Goal: Information Seeking & Learning: Learn about a topic

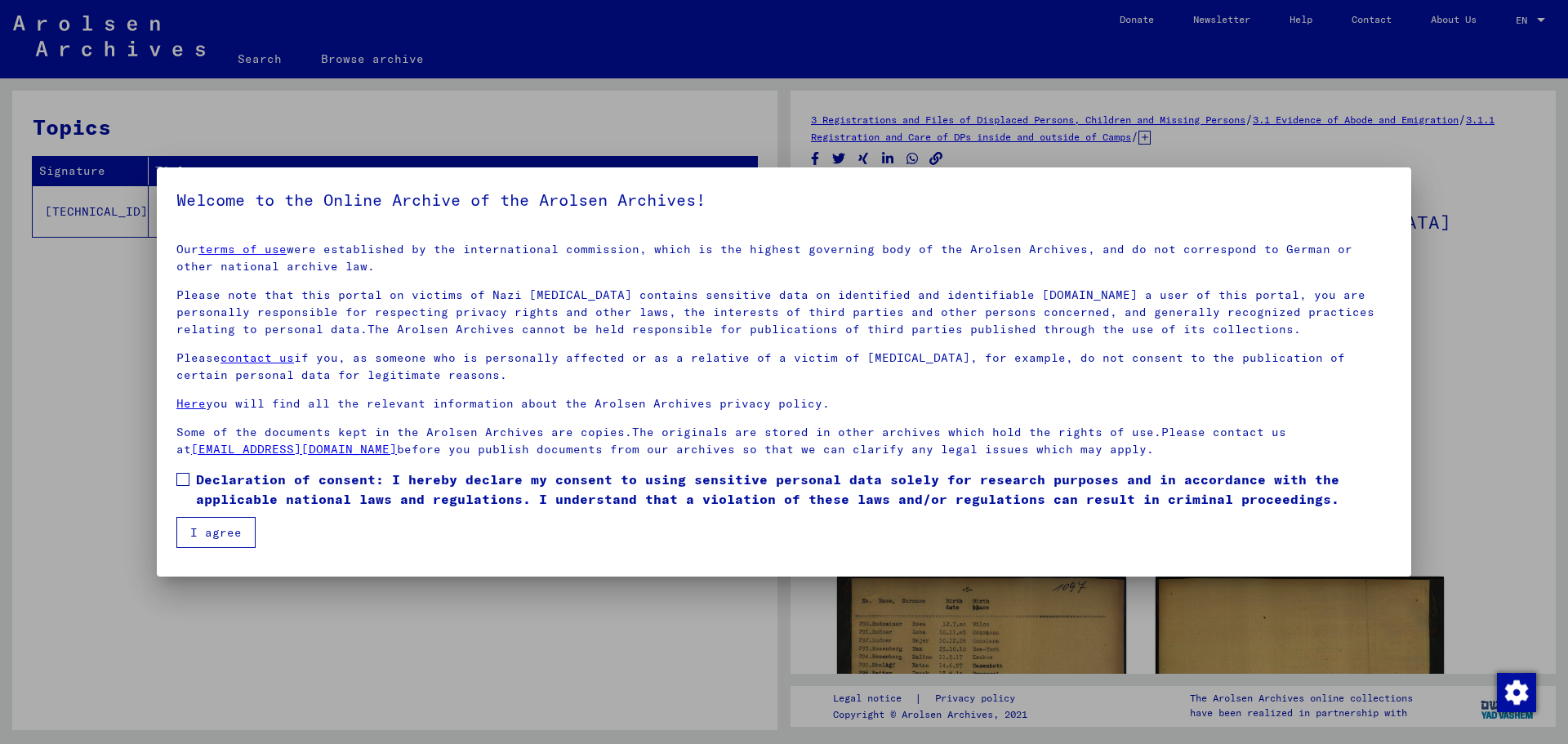
click at [217, 535] on button "I agree" at bounding box center [216, 532] width 79 height 31
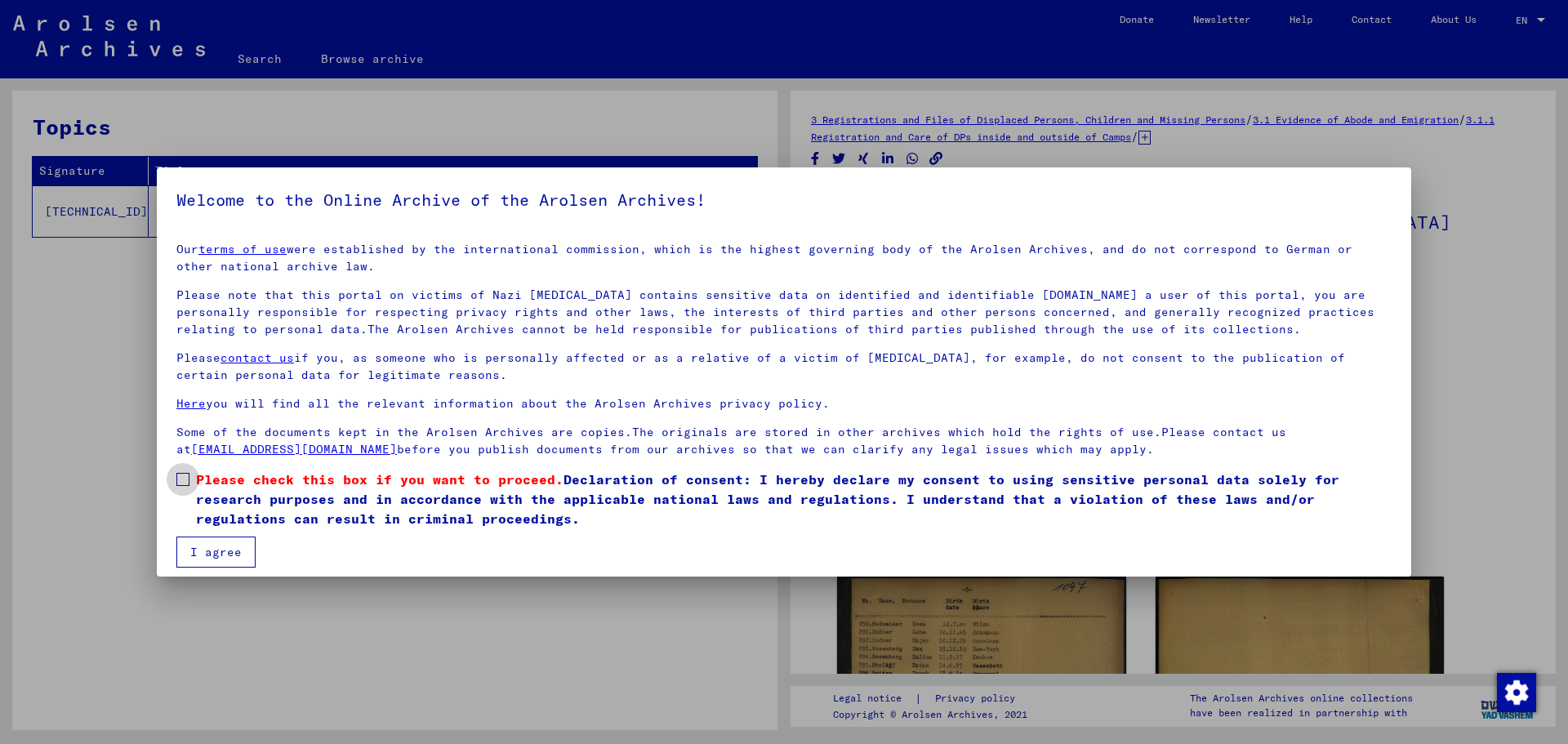
click at [180, 483] on span at bounding box center [183, 479] width 13 height 13
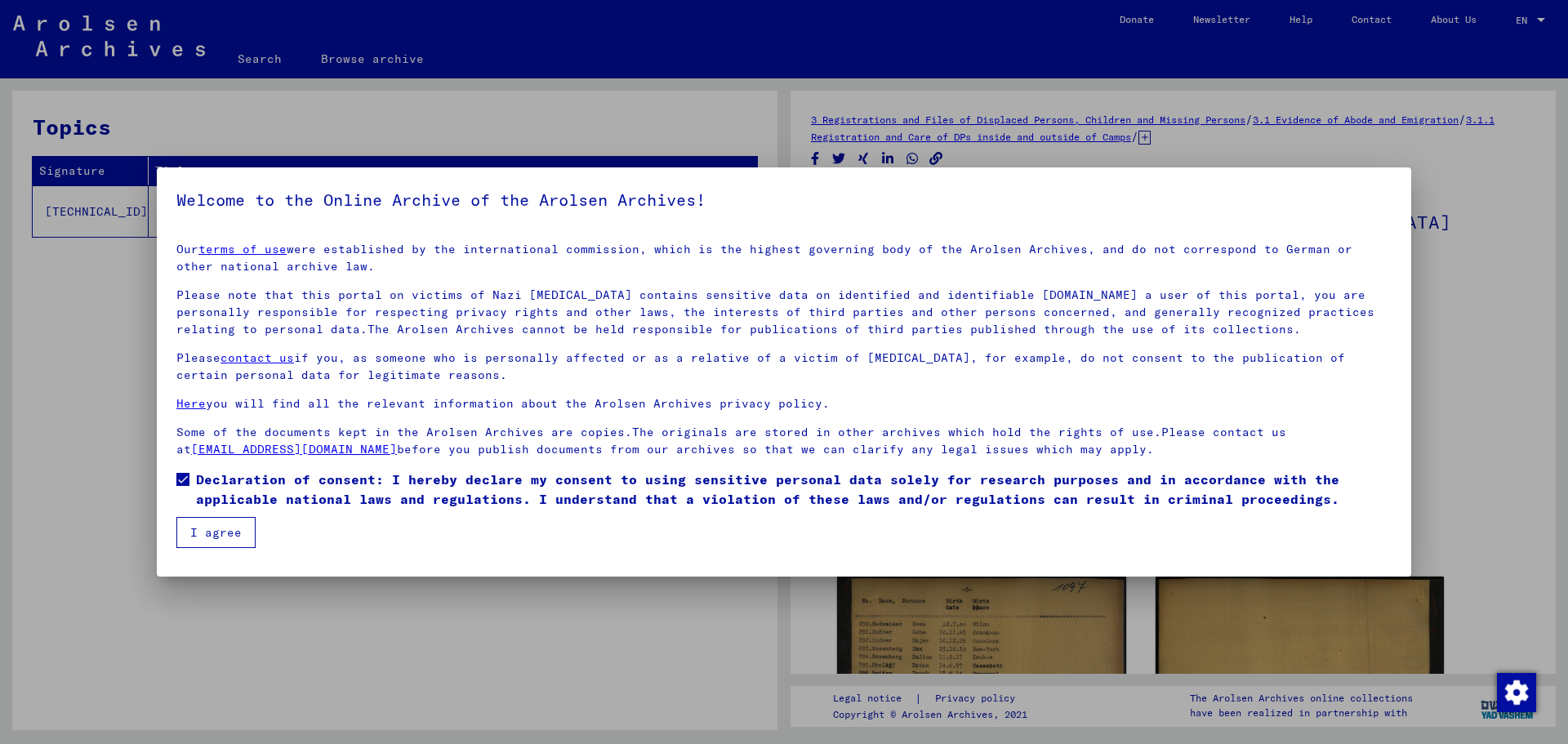
click at [219, 536] on button "I agree" at bounding box center [216, 532] width 79 height 31
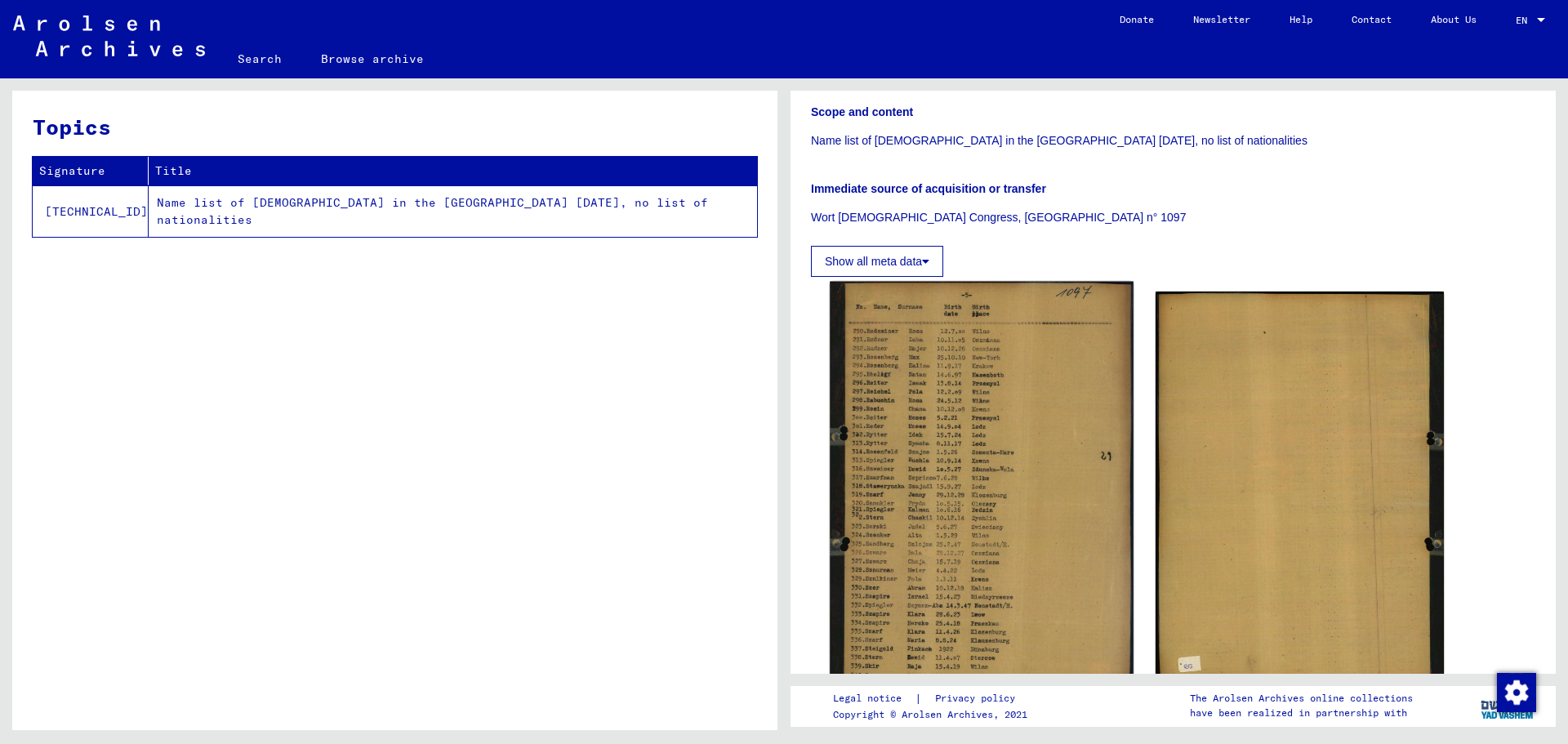
scroll to position [218, 0]
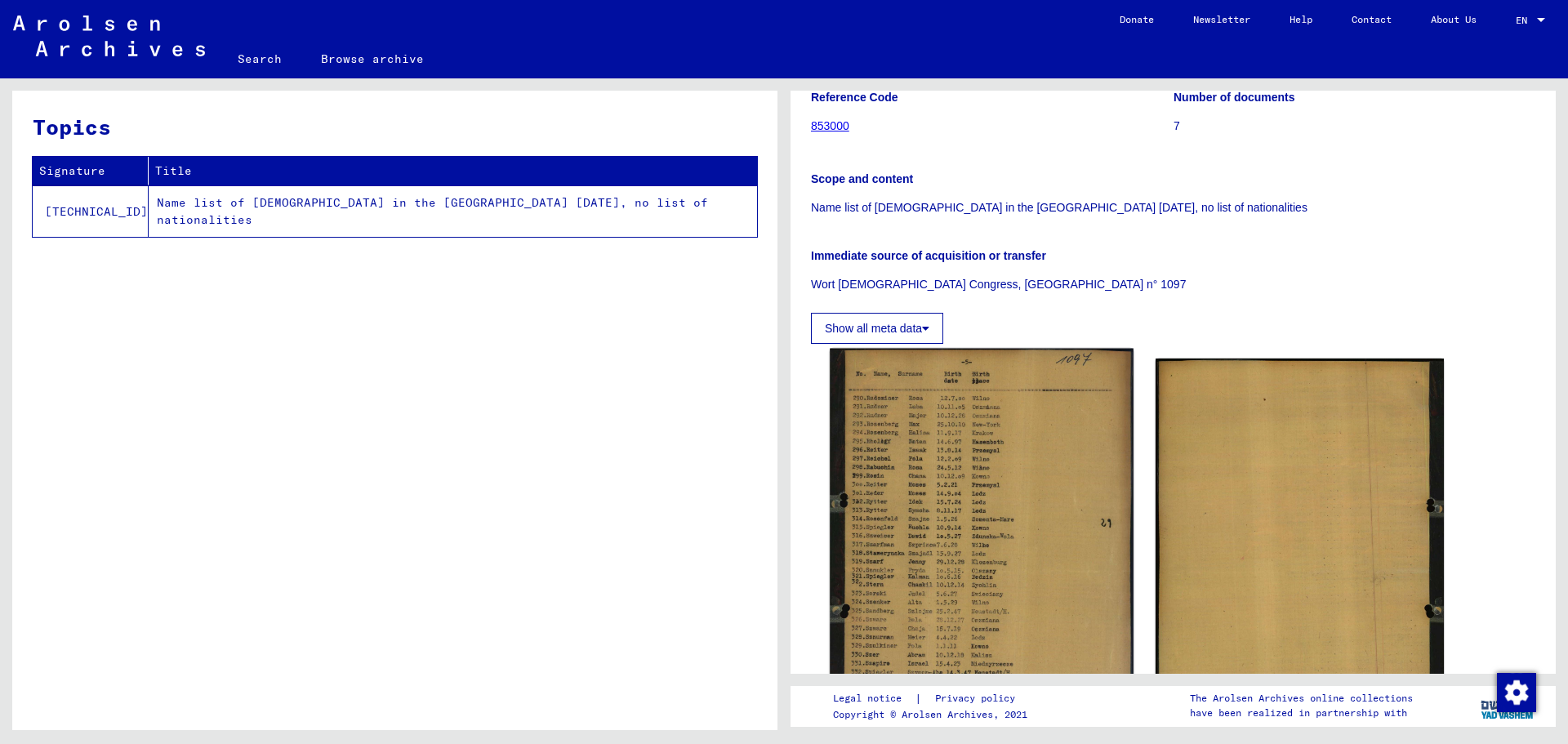
click at [929, 460] on img at bounding box center [982, 555] width 303 height 413
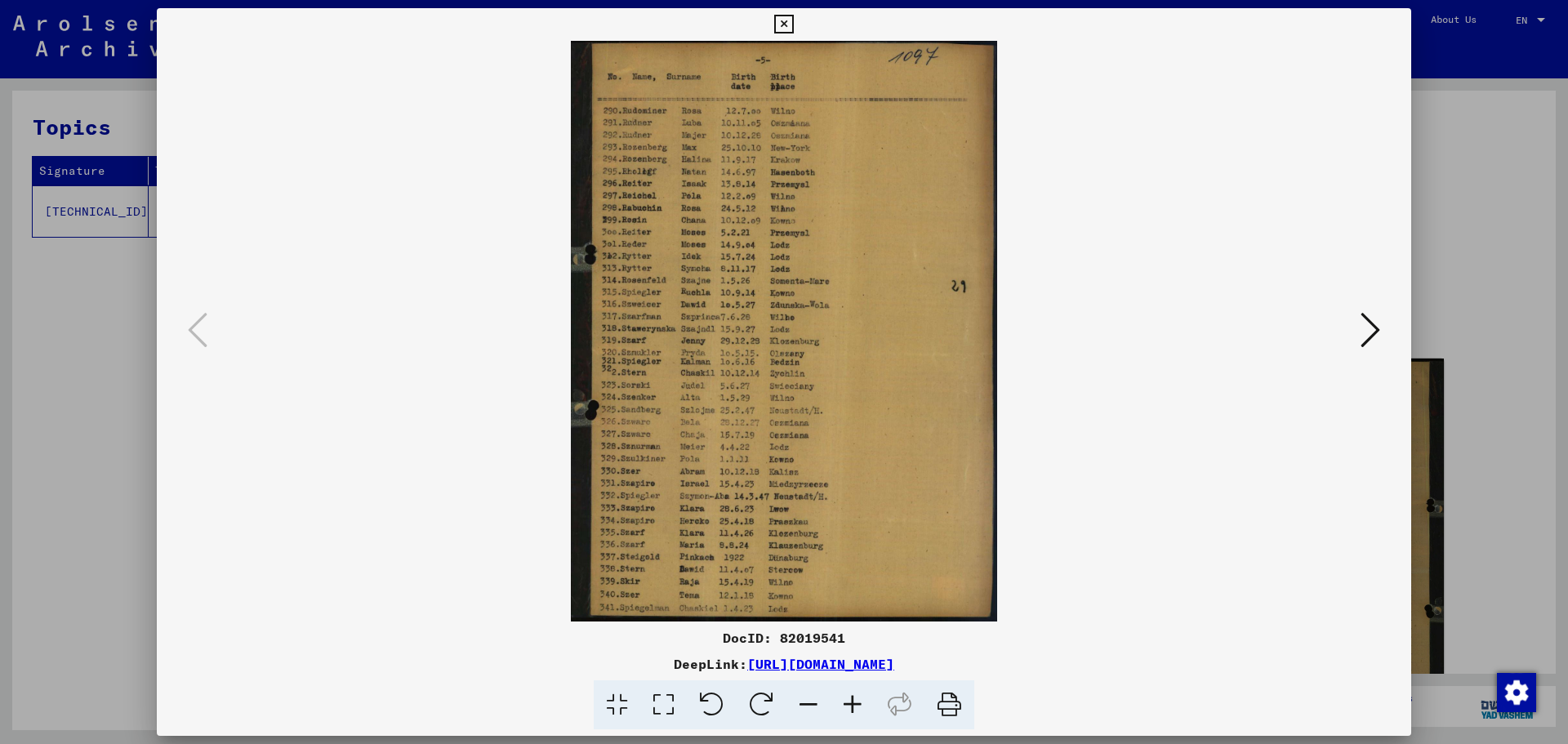
click at [1365, 324] on icon at bounding box center [1370, 330] width 20 height 40
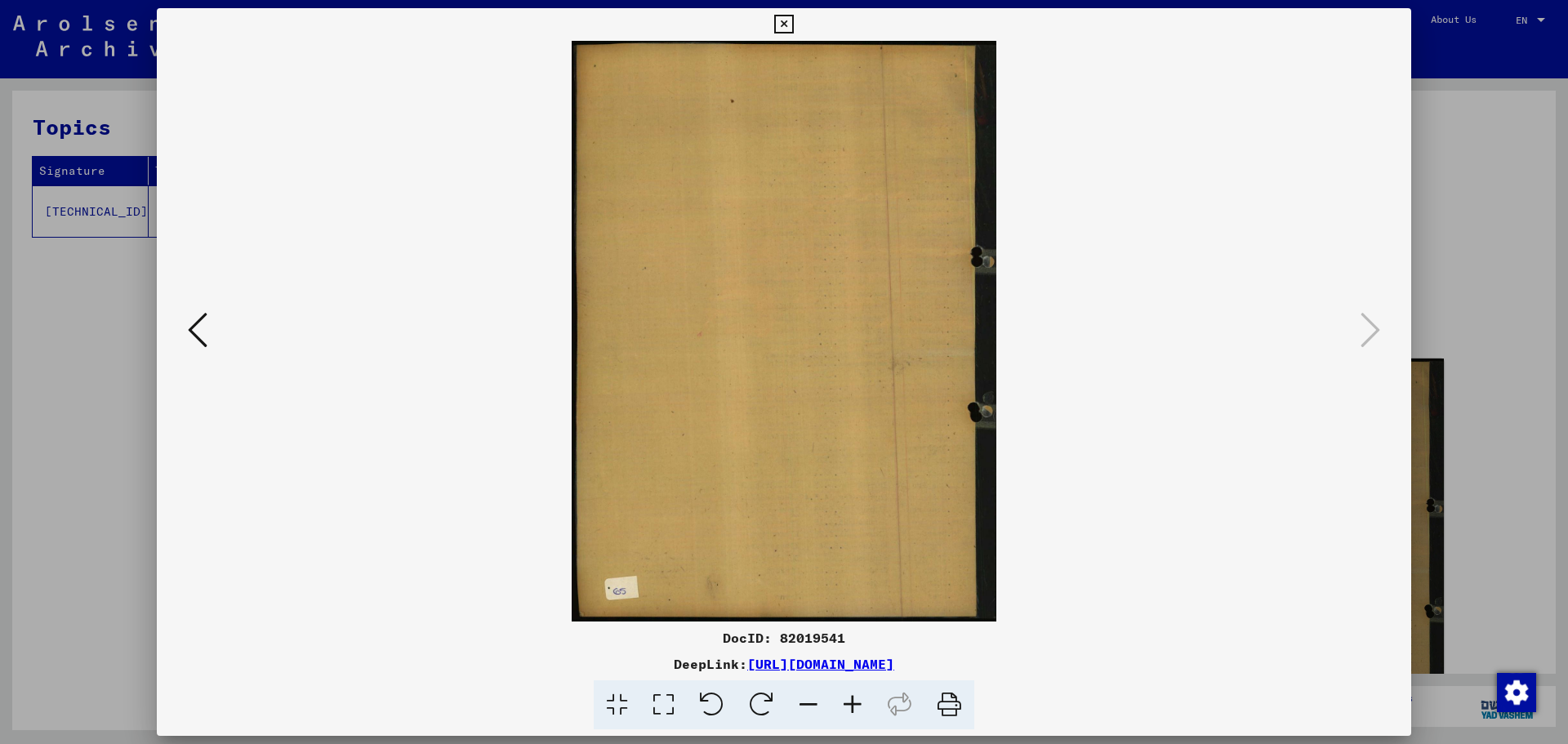
click at [858, 706] on icon at bounding box center [853, 704] width 44 height 49
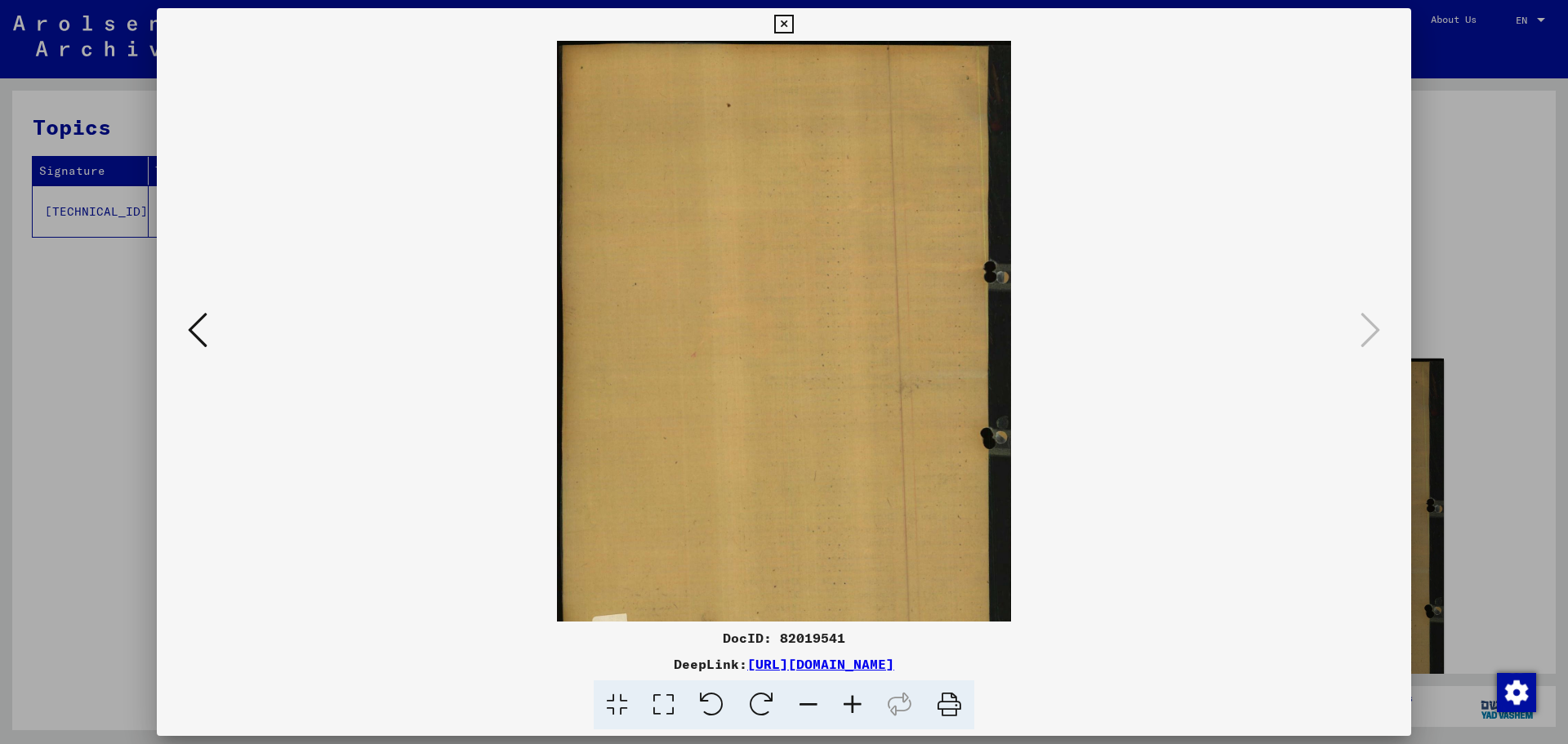
click at [787, 21] on icon at bounding box center [783, 25] width 19 height 20
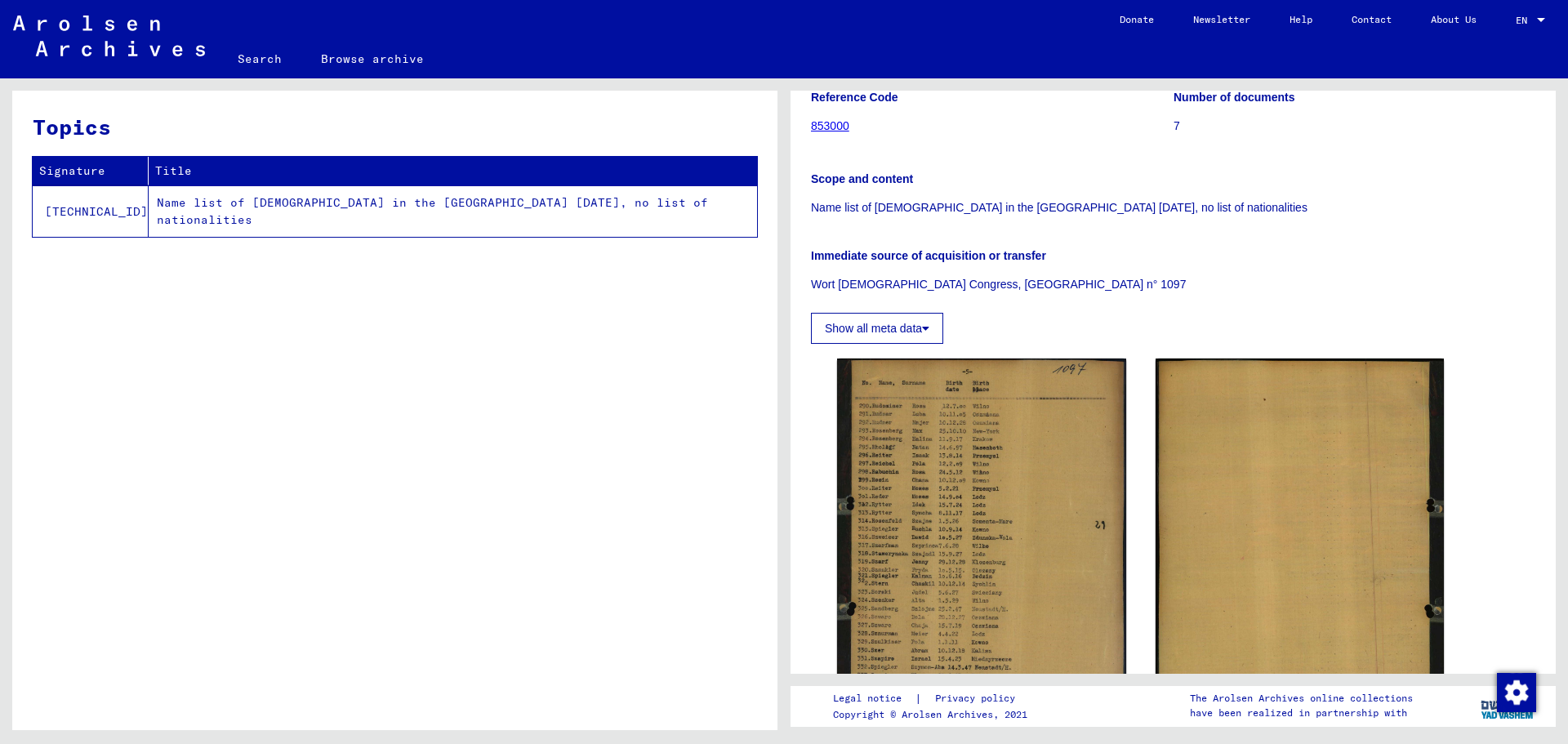
click at [930, 323] on icon at bounding box center [926, 328] width 7 height 12
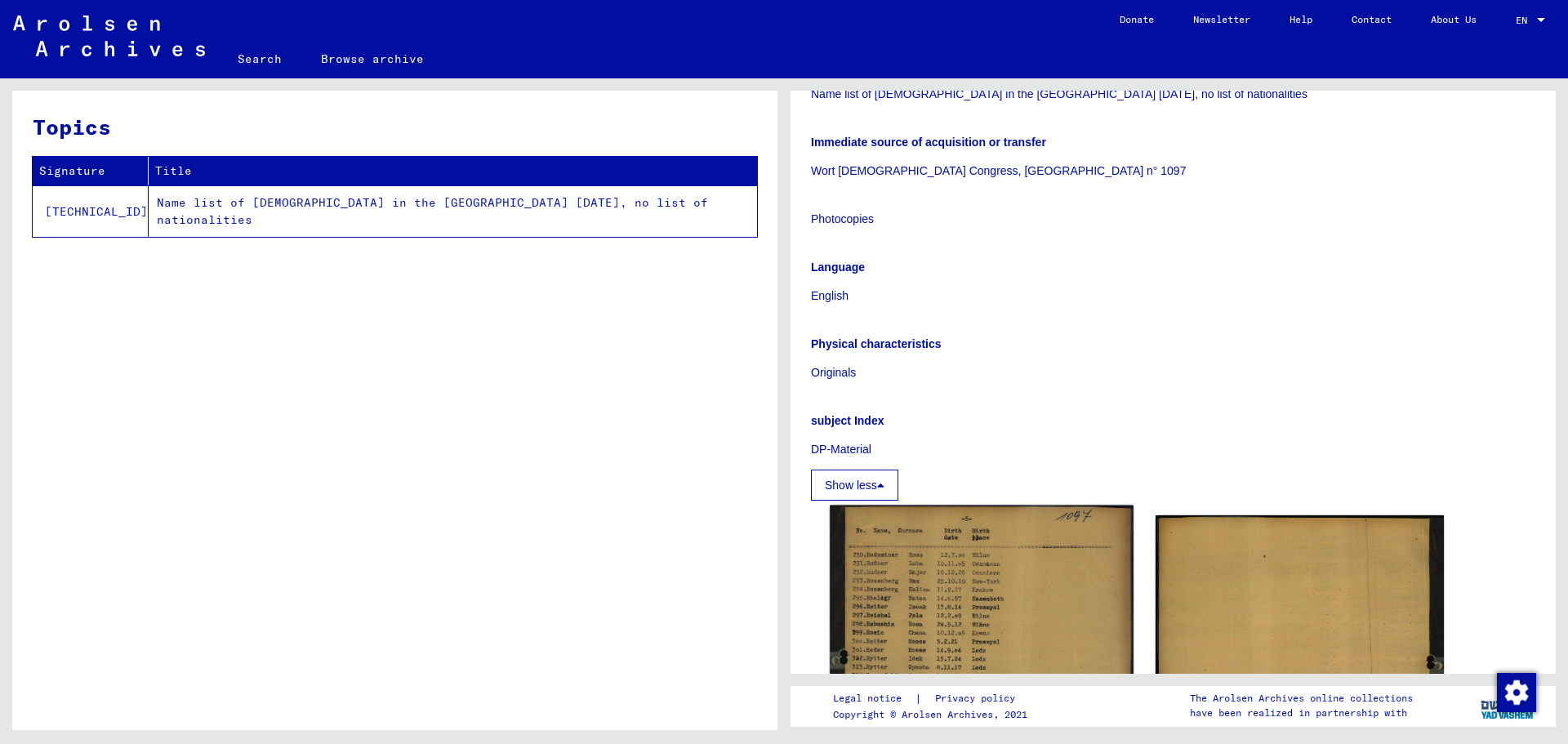
scroll to position [328, 0]
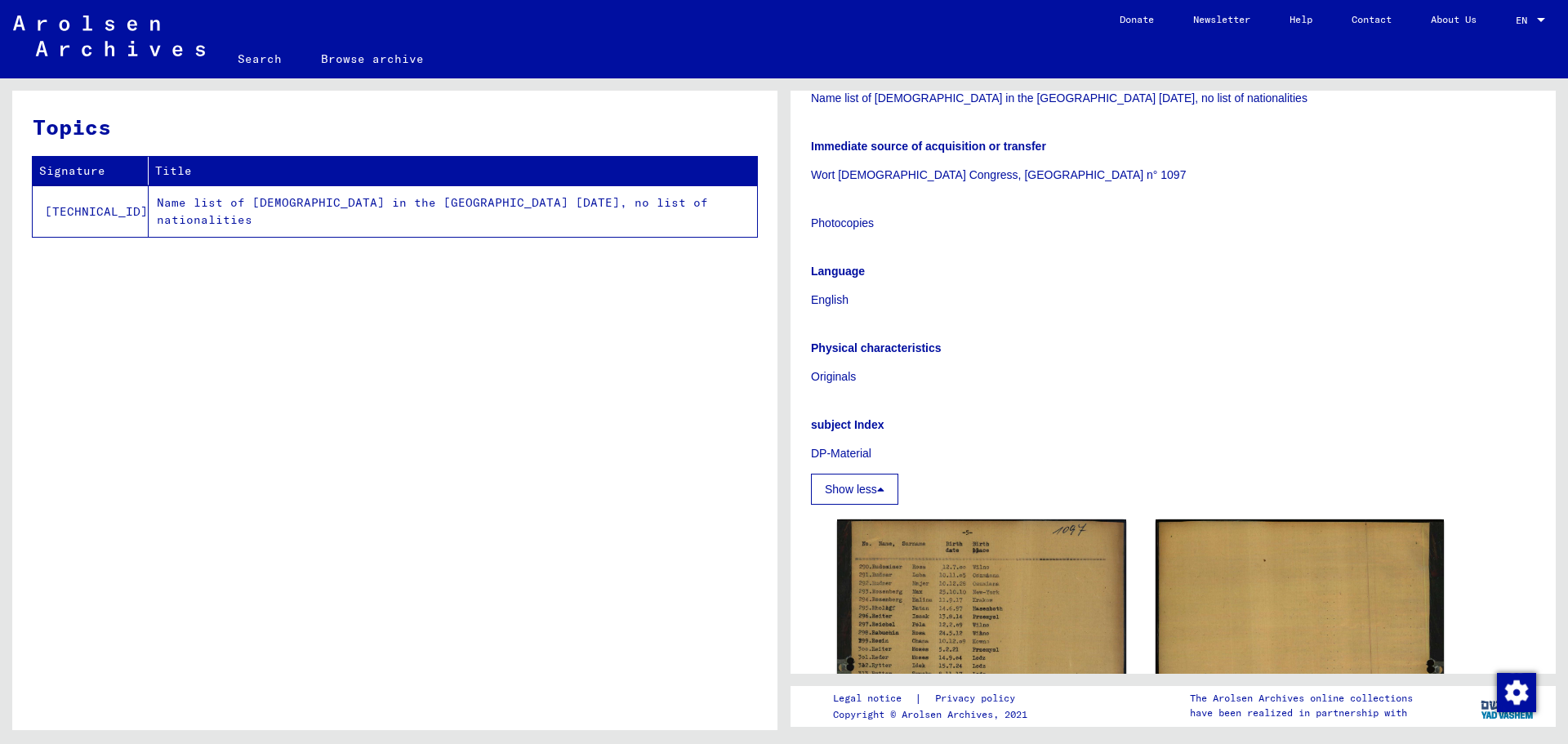
click at [882, 485] on icon at bounding box center [880, 489] width 7 height 12
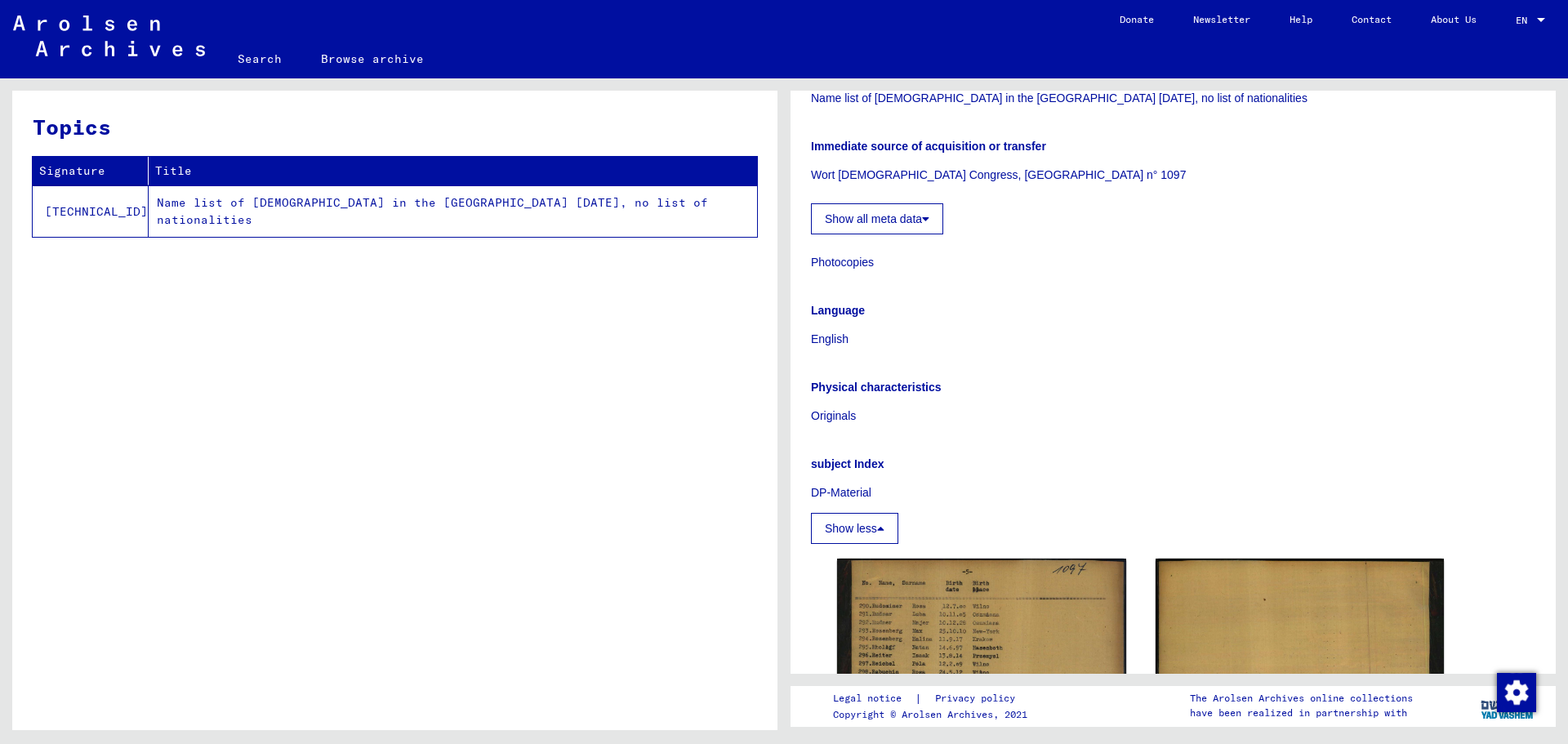
scroll to position [278, 0]
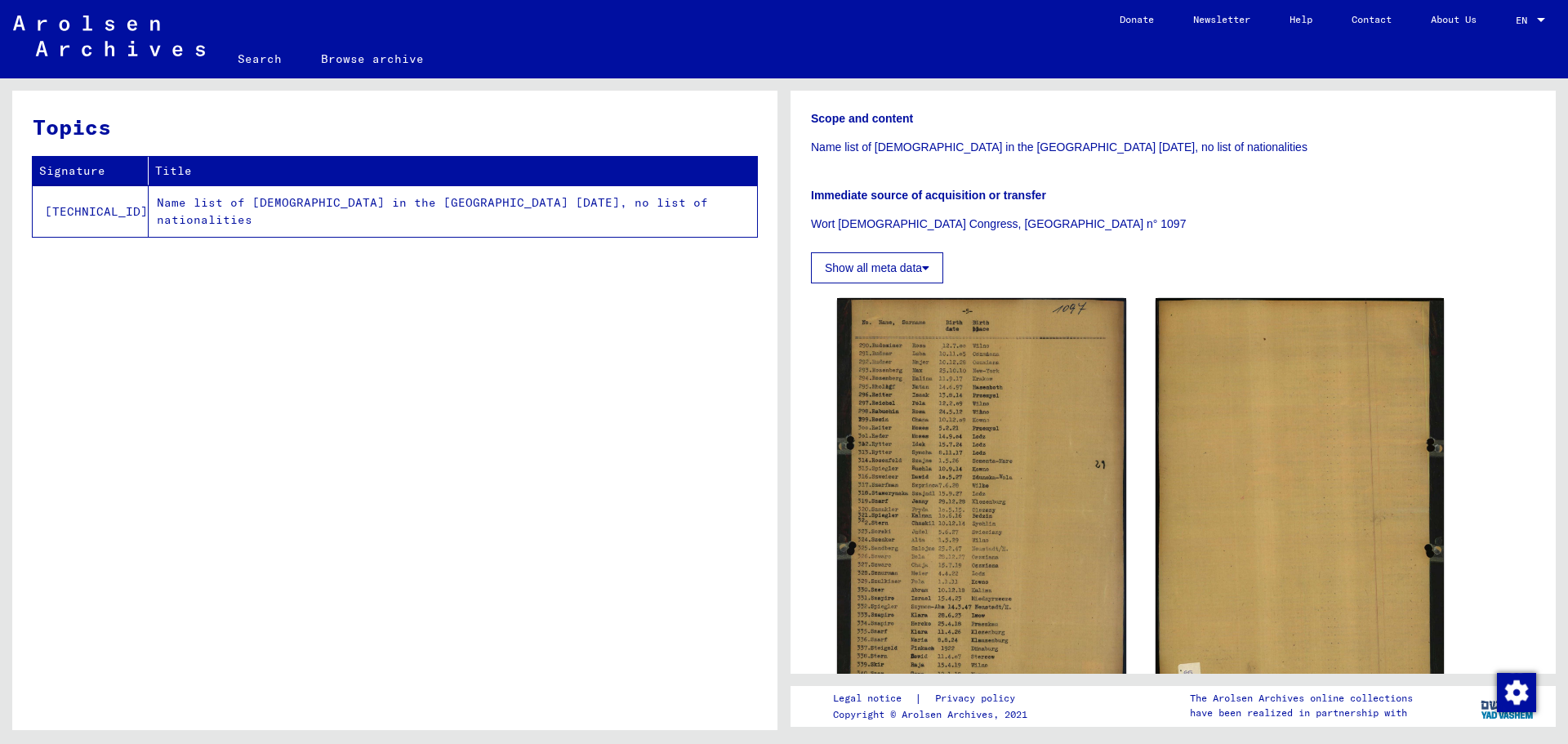
click at [897, 267] on button "Show all meta data" at bounding box center [877, 267] width 133 height 31
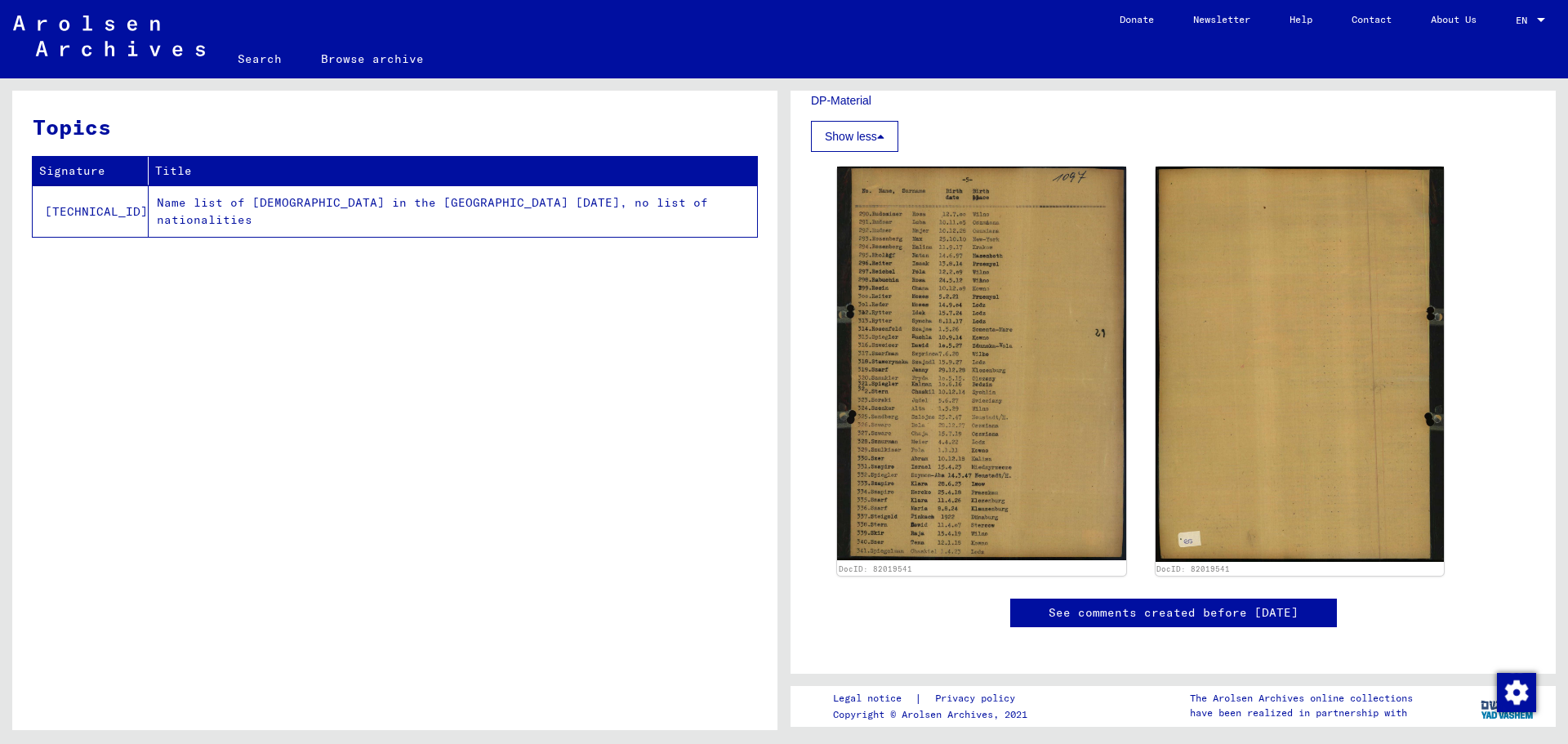
scroll to position [714, 0]
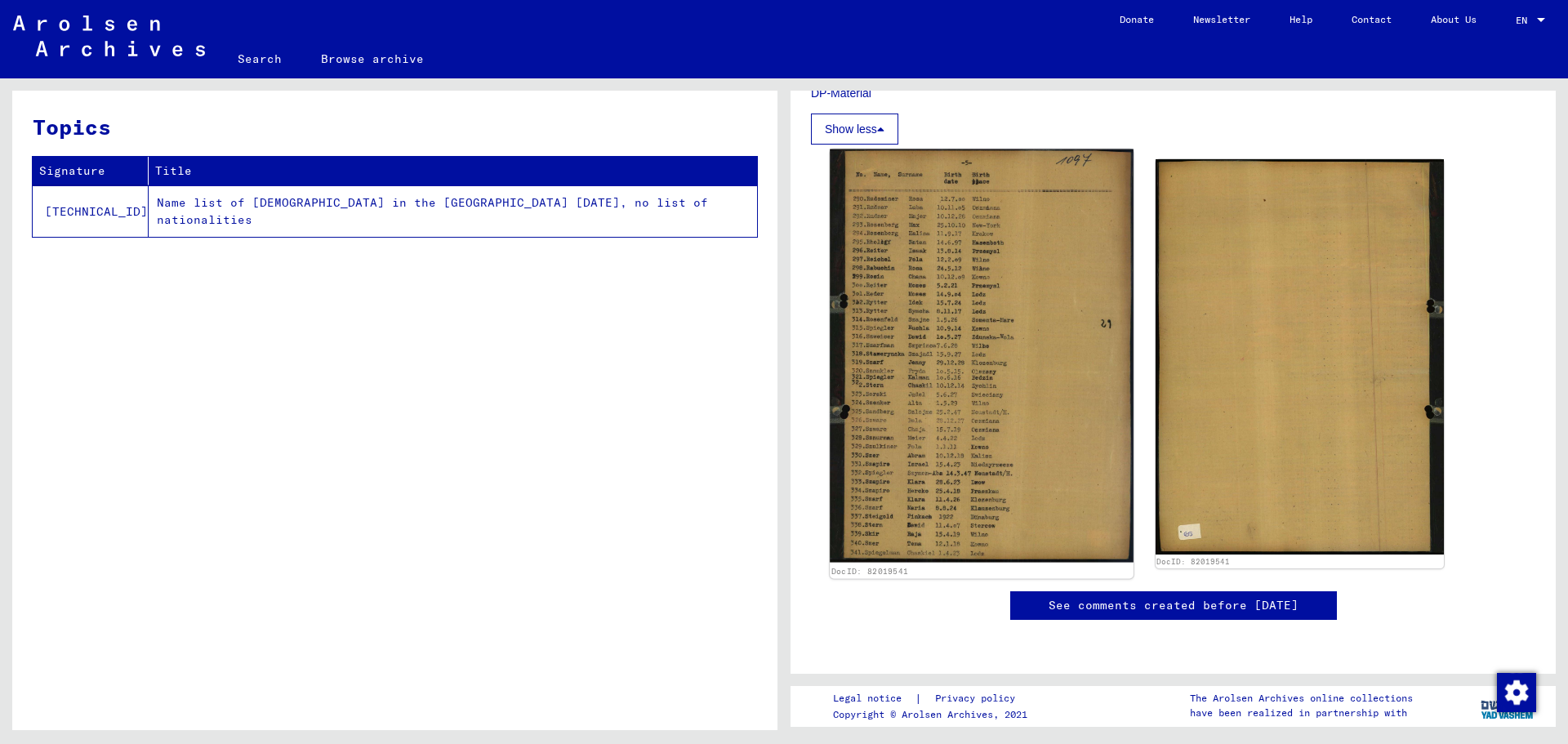
click at [893, 227] on img at bounding box center [982, 356] width 303 height 413
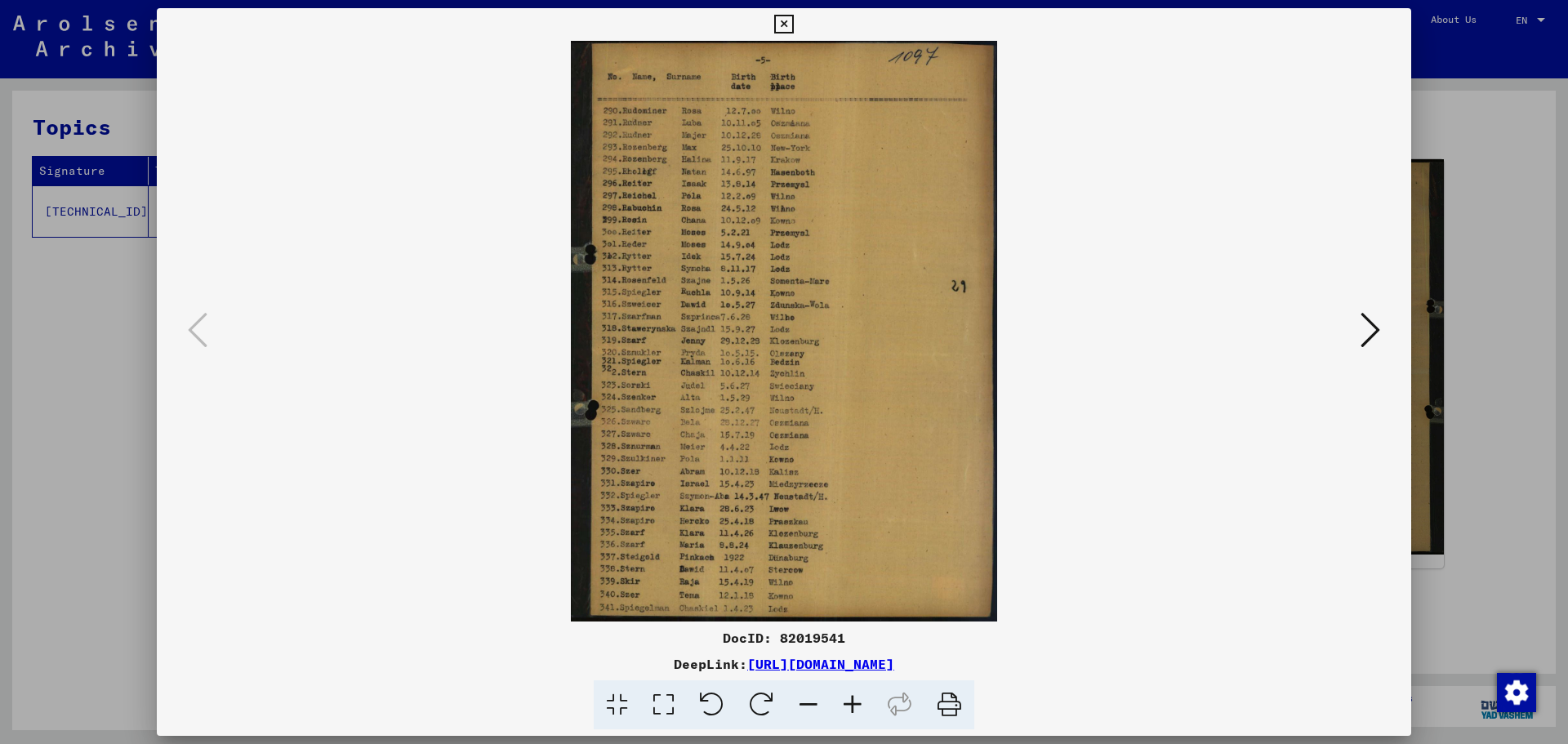
click at [787, 22] on icon at bounding box center [783, 25] width 19 height 20
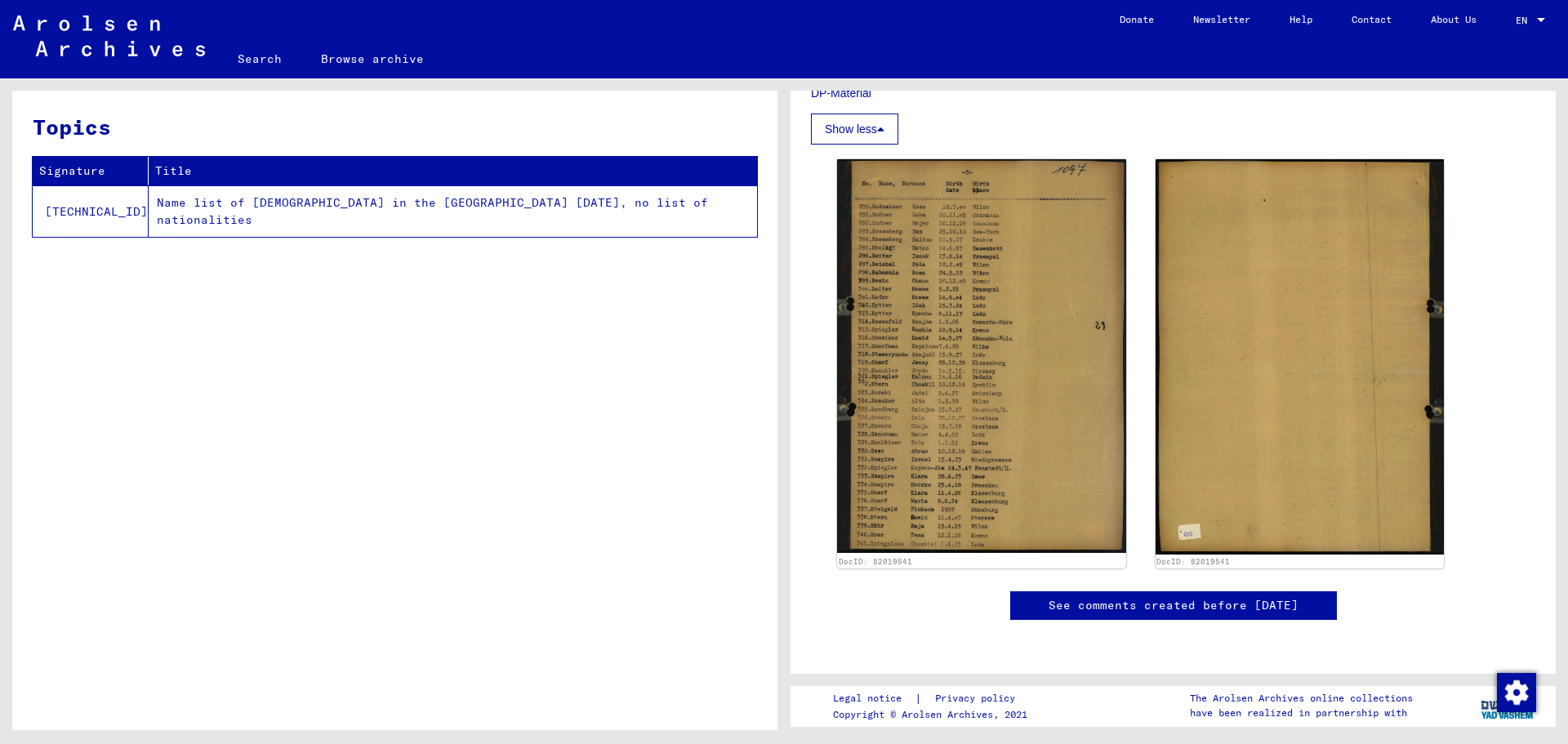
scroll to position [1579, 0]
click at [1539, 24] on div at bounding box center [1542, 21] width 15 height 12
click at [1490, 30] on span "English" at bounding box center [1500, 29] width 40 height 12
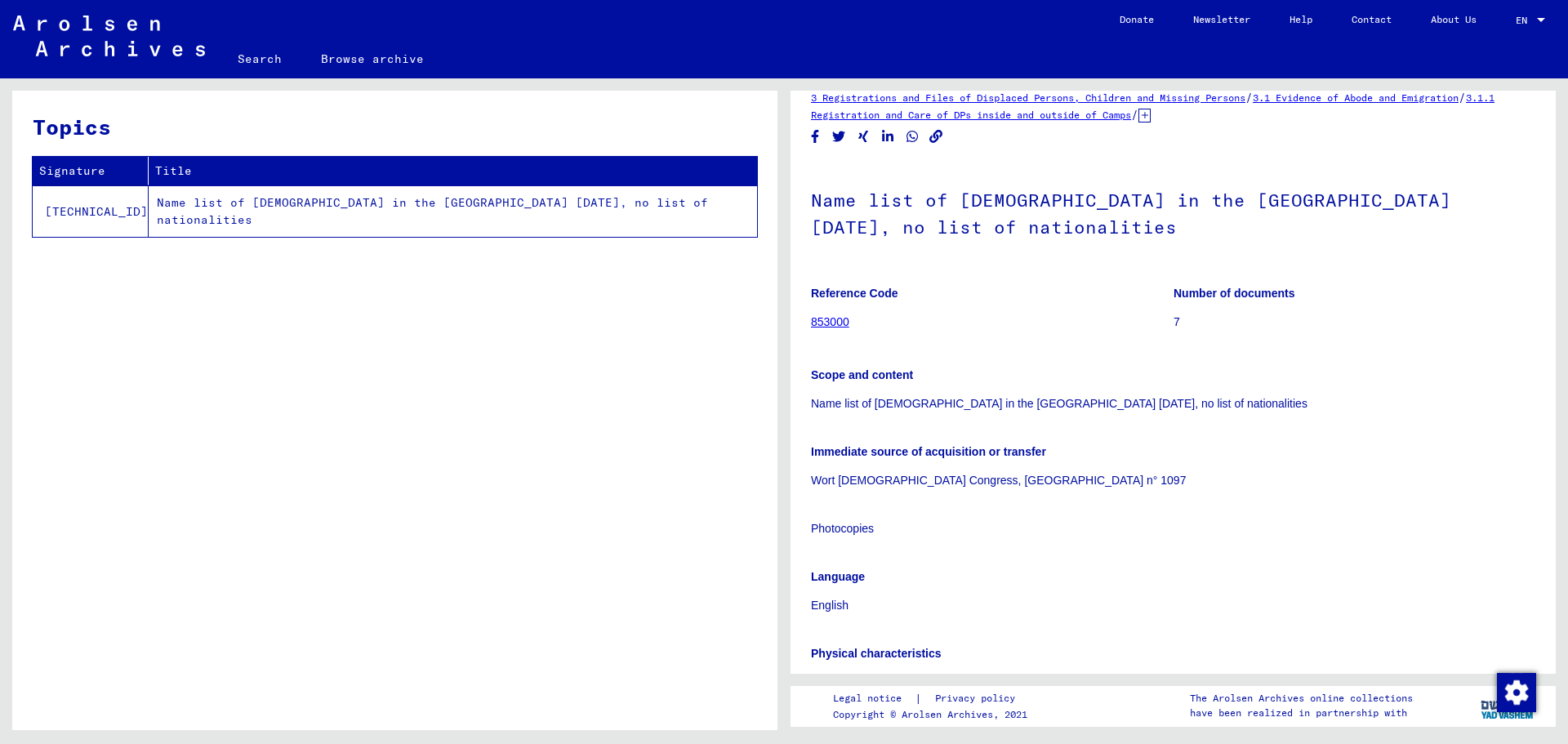
scroll to position [0, 0]
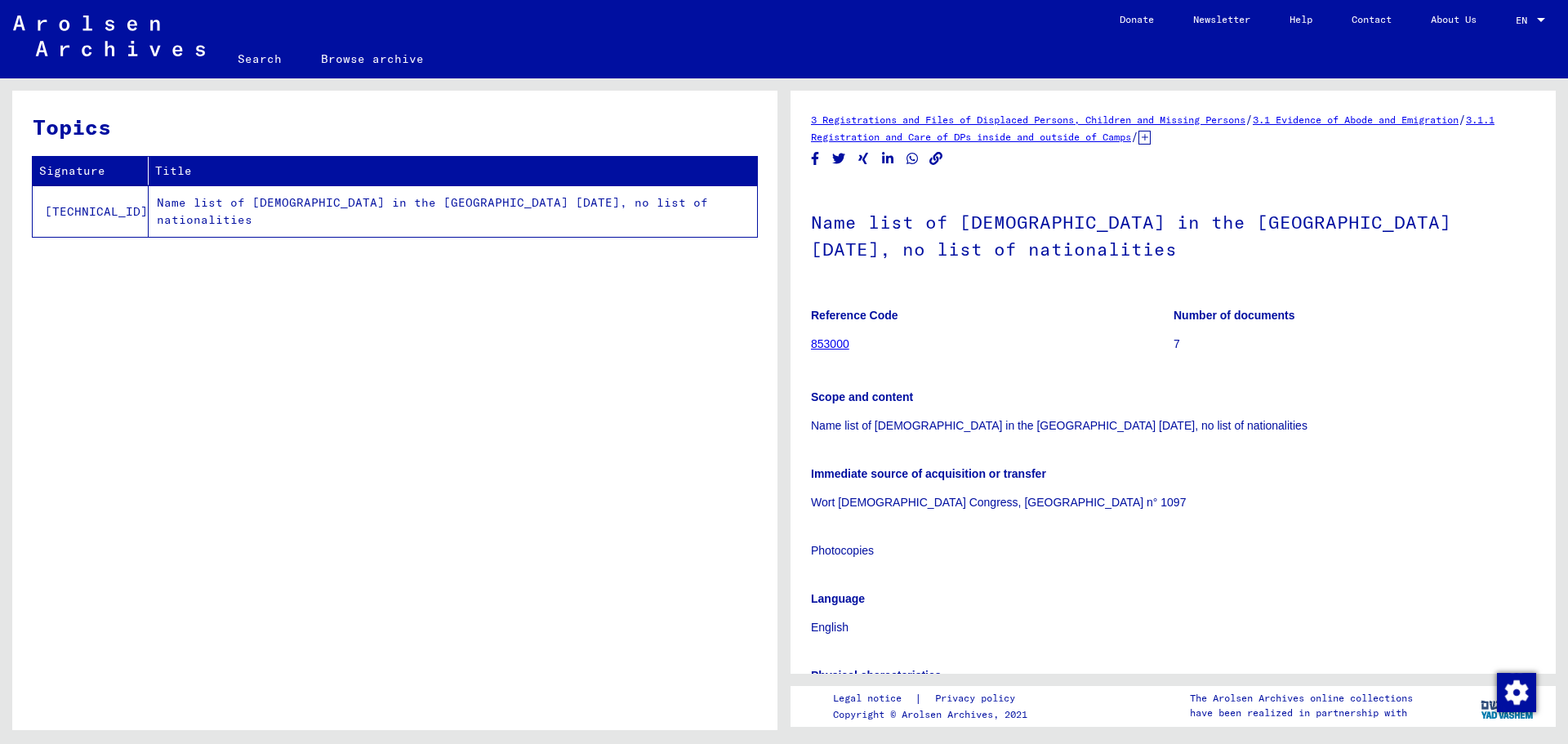
click at [52, 40] on img at bounding box center [109, 36] width 192 height 41
